Goal: Navigation & Orientation: Find specific page/section

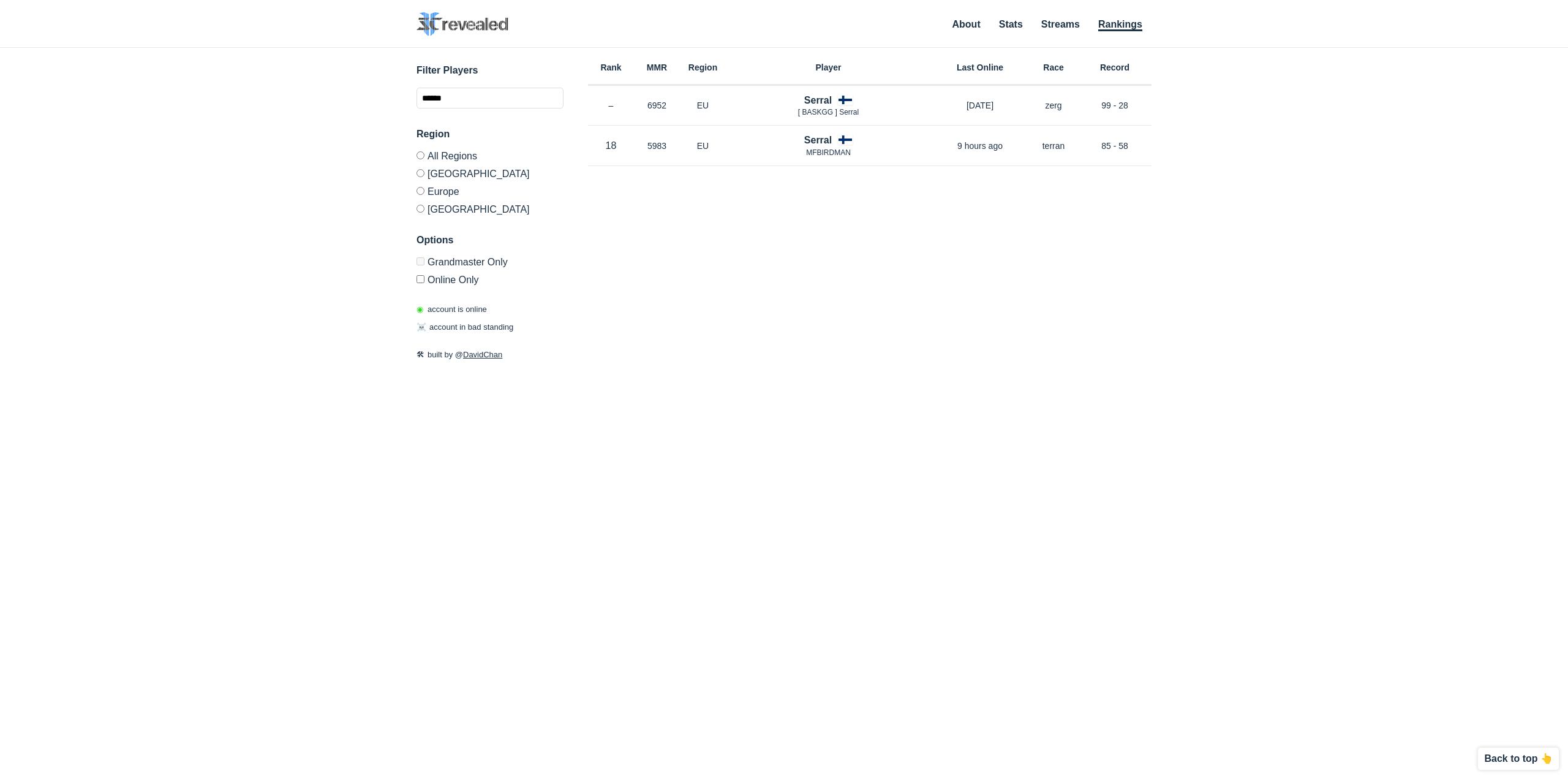
click at [462, 172] on label "[GEOGRAPHIC_DATA]" at bounding box center [490, 173] width 147 height 18
click at [463, 93] on input "******" at bounding box center [490, 97] width 147 height 21
click at [1121, 28] on link "Rankings" at bounding box center [1120, 25] width 44 height 13
click at [954, 26] on link "About" at bounding box center [966, 25] width 28 height 13
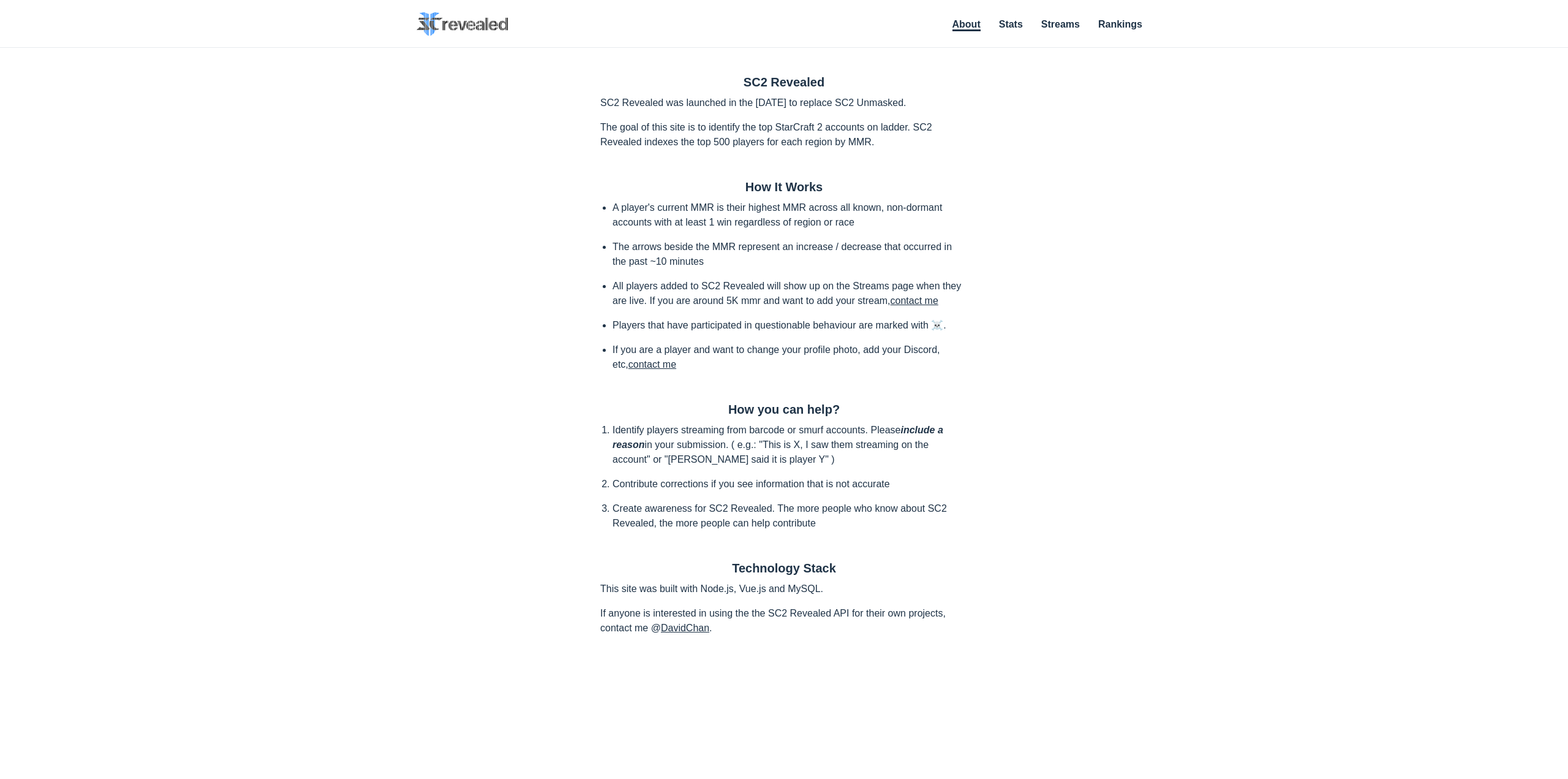
click at [991, 17] on ul "About Stats Streams Rankings" at bounding box center [1046, 25] width 212 height 16
click at [1017, 22] on link "Stats" at bounding box center [1011, 25] width 24 height 13
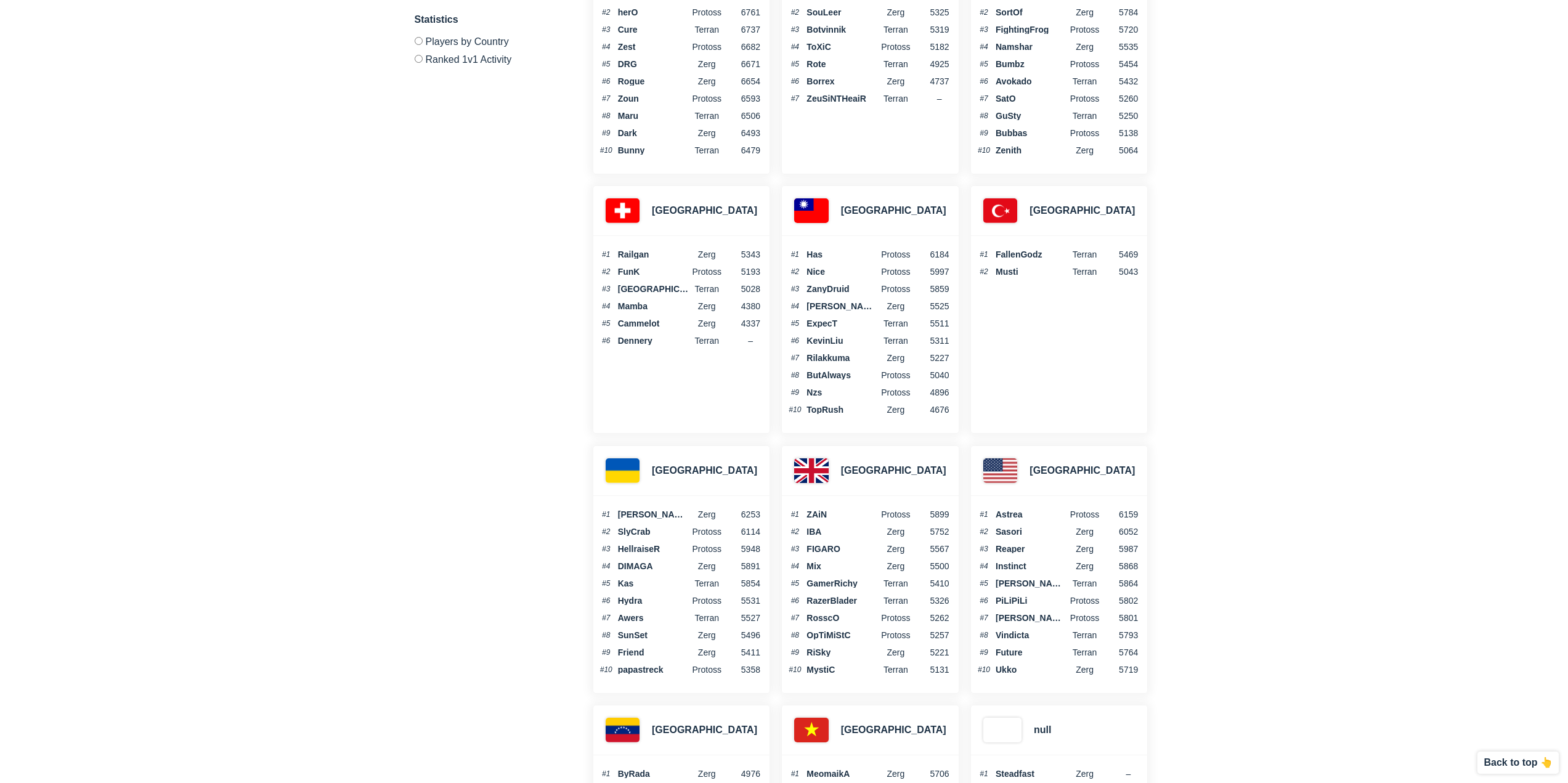
scroll to position [3705, 0]
